Goal: Navigation & Orientation: Understand site structure

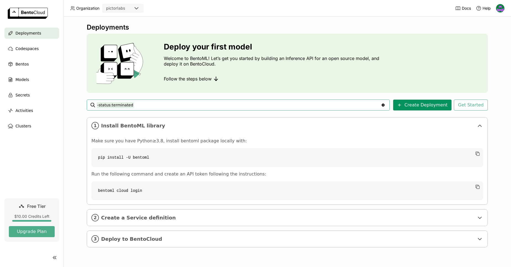
click at [437, 104] on button "Create Deployment" at bounding box center [422, 104] width 59 height 11
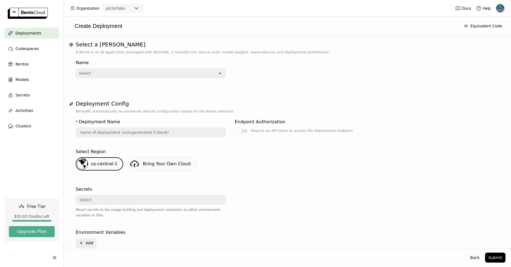
scroll to position [32, 0]
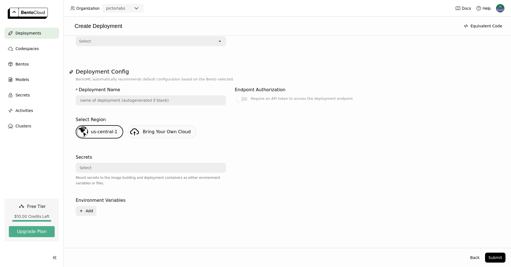
click at [112, 169] on div "Select" at bounding box center [149, 167] width 146 height 9
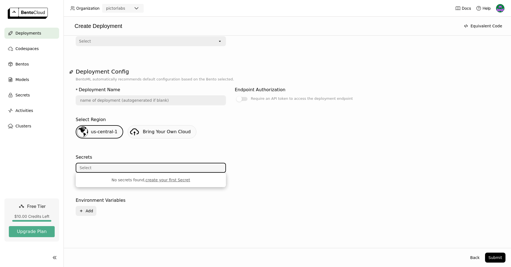
click at [112, 169] on div "Select" at bounding box center [149, 167] width 146 height 9
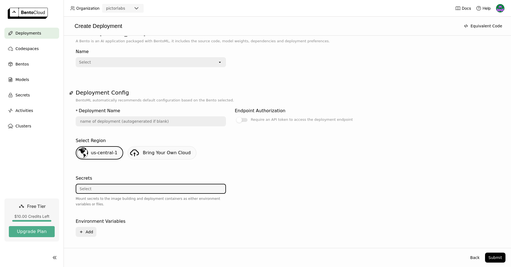
scroll to position [0, 0]
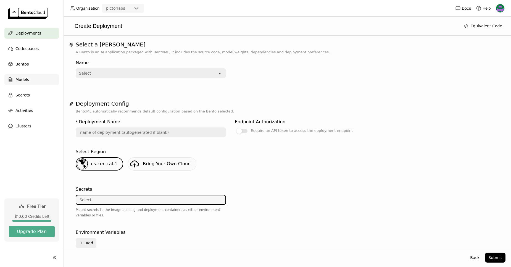
click at [23, 82] on span "Models" at bounding box center [22, 79] width 14 height 7
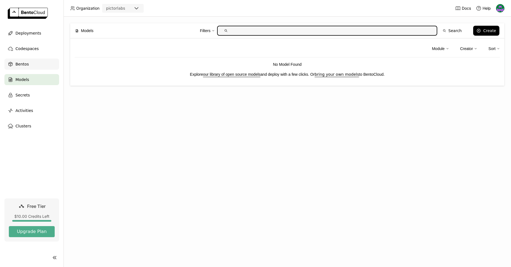
click at [24, 65] on span "Bentos" at bounding box center [21, 64] width 13 height 7
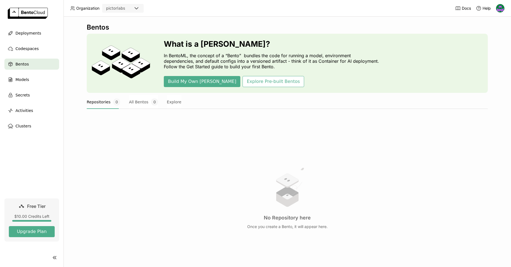
click at [247, 60] on p "In BentoML, the concept of a “Bento” bundles the code for running a model, envi…" at bounding box center [273, 61] width 218 height 17
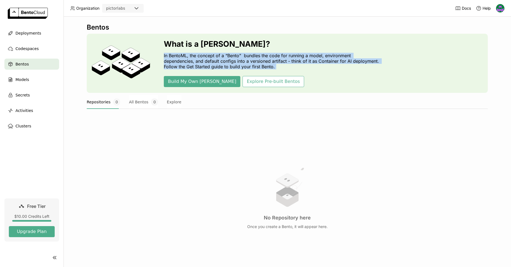
click at [247, 60] on p "In BentoML, the concept of a “Bento” bundles the code for running a model, envi…" at bounding box center [273, 61] width 218 height 17
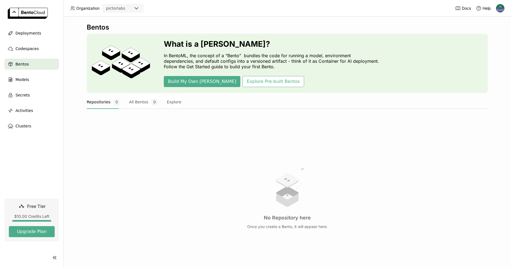
click at [245, 61] on p "In BentoML, the concept of a “Bento” bundles the code for running a model, envi…" at bounding box center [273, 61] width 218 height 17
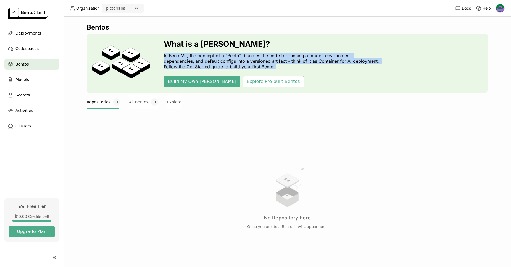
click at [245, 61] on p "In BentoML, the concept of a “Bento” bundles the code for running a model, envi…" at bounding box center [273, 61] width 218 height 17
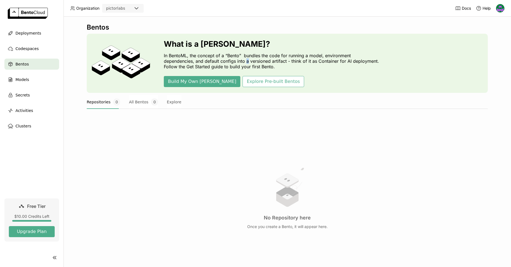
click at [245, 61] on p "In BentoML, the concept of a “Bento” bundles the code for running a model, envi…" at bounding box center [273, 61] width 218 height 17
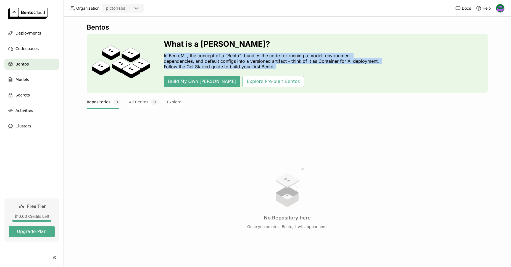
click at [245, 61] on p "In BentoML, the concept of a “Bento” bundles the code for running a model, envi…" at bounding box center [273, 61] width 218 height 17
click at [246, 61] on p "In BentoML, the concept of a “Bento” bundles the code for running a model, envi…" at bounding box center [273, 61] width 218 height 17
click at [42, 45] on div "Codespaces" at bounding box center [31, 48] width 55 height 11
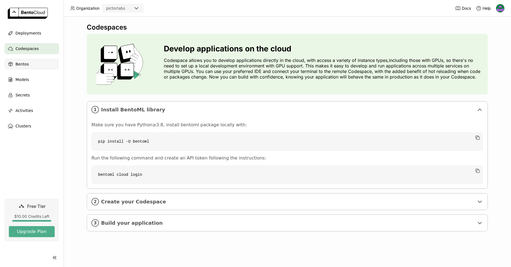
click at [37, 61] on div "Bentos" at bounding box center [31, 64] width 55 height 11
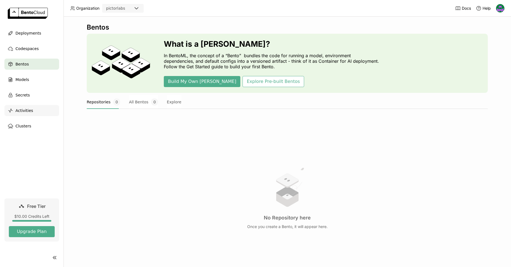
click at [41, 106] on div "Activities" at bounding box center [31, 110] width 55 height 11
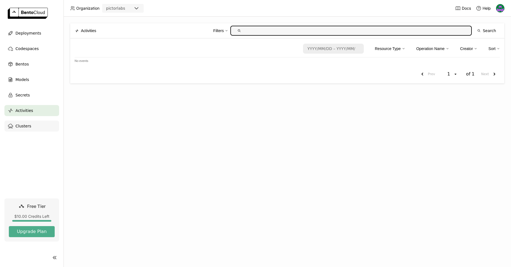
click at [32, 127] on div "Clusters" at bounding box center [31, 125] width 55 height 11
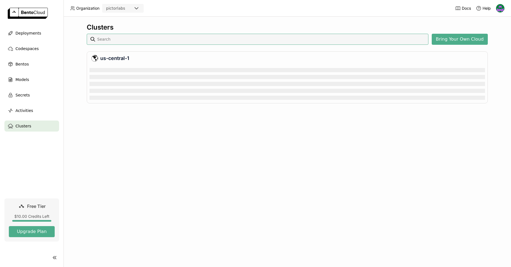
scroll to position [34, 394]
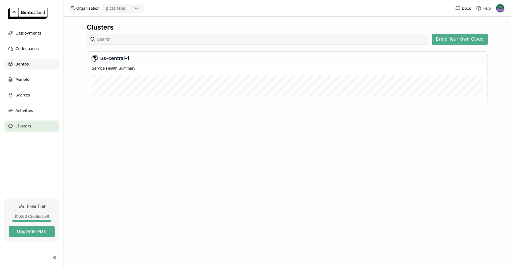
click at [36, 66] on div "Bentos" at bounding box center [31, 64] width 55 height 11
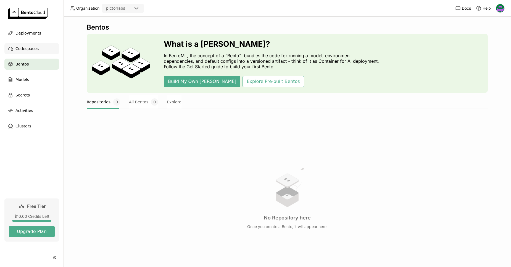
click at [32, 49] on span "Codespaces" at bounding box center [26, 48] width 23 height 7
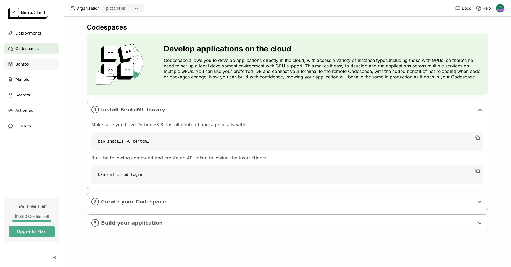
click at [19, 65] on span "Bentos" at bounding box center [21, 64] width 13 height 7
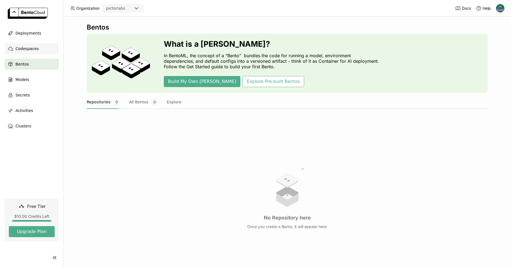
click at [22, 46] on span "Codespaces" at bounding box center [26, 48] width 23 height 7
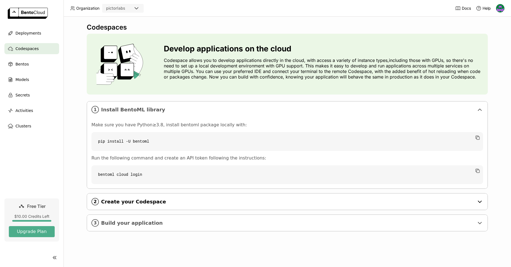
click at [111, 194] on div "2 Create your Codespace" at bounding box center [287, 201] width 401 height 16
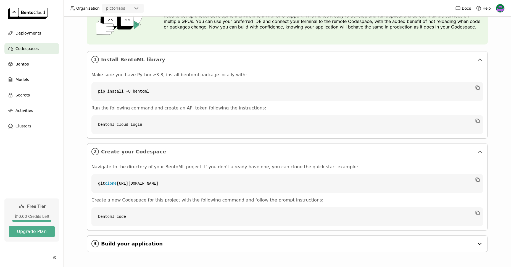
click at [112, 246] on span "Build your application" at bounding box center [287, 244] width 373 height 6
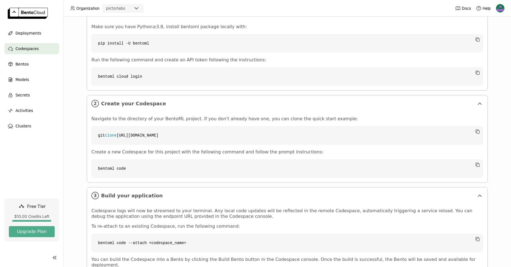
scroll to position [141, 0]
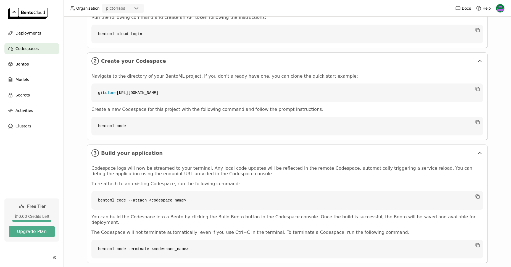
click at [47, 72] on ul "Deployments Codespaces Bentos Models Secrets Activities Clusters" at bounding box center [32, 80] width 64 height 104
click at [45, 67] on div "Bentos" at bounding box center [31, 64] width 55 height 11
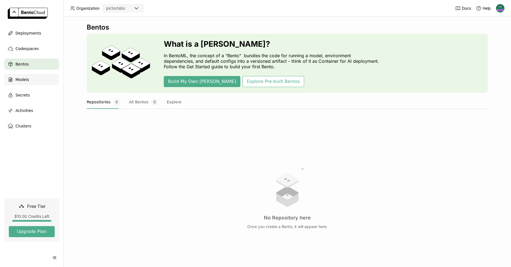
click at [54, 77] on div "Models" at bounding box center [31, 79] width 55 height 11
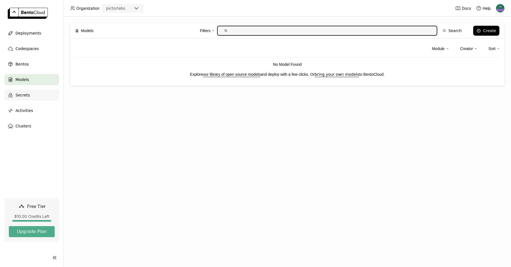
click at [35, 90] on div "Secrets" at bounding box center [31, 95] width 55 height 11
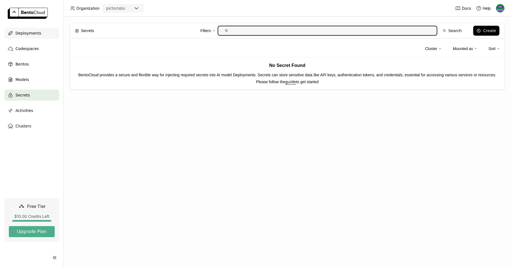
click at [19, 32] on span "Deployments" at bounding box center [28, 33] width 26 height 7
